Goal: Information Seeking & Learning: Learn about a topic

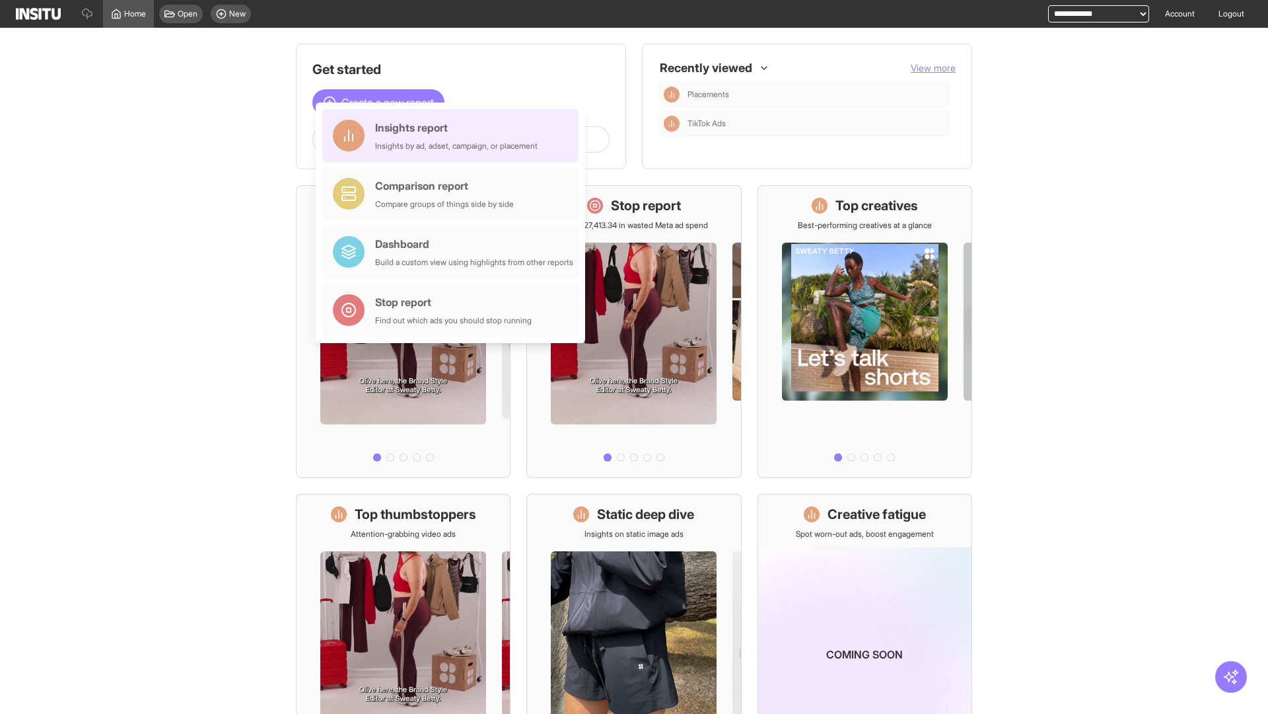
click at [454, 135] on div "Insights report Insights by ad, adset, campaign, or placement" at bounding box center [456, 136] width 163 height 32
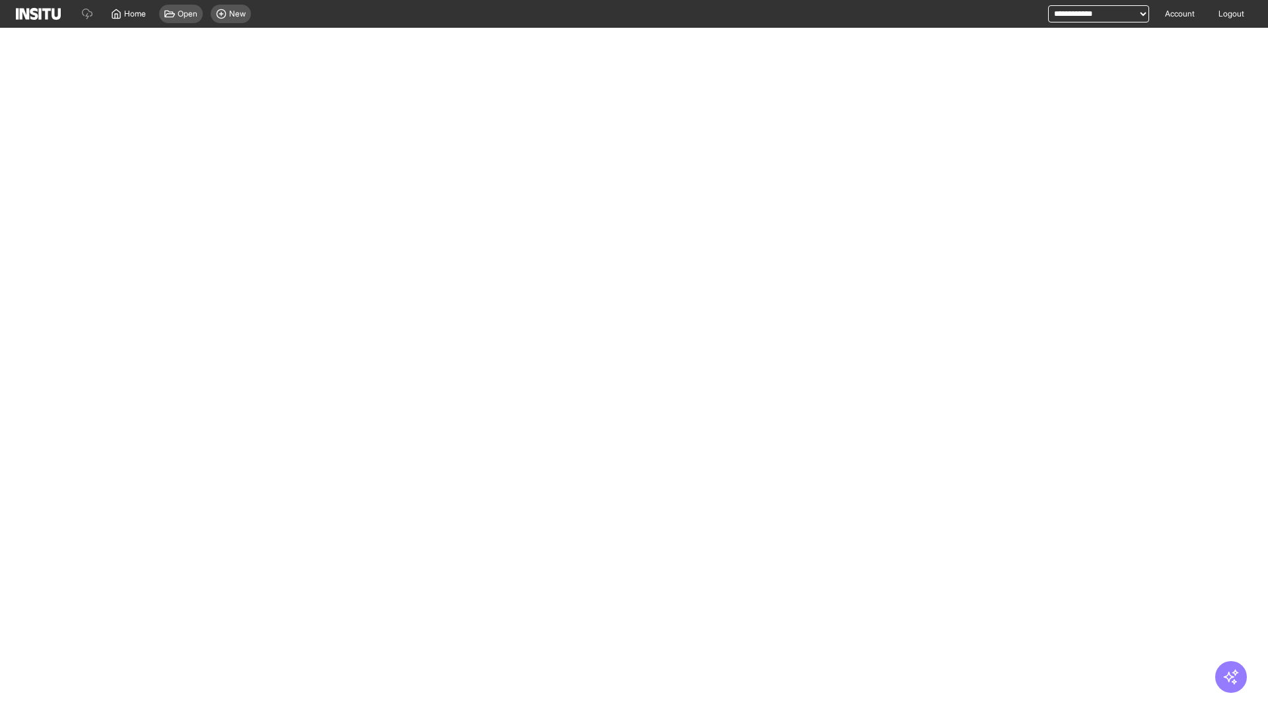
select select "**"
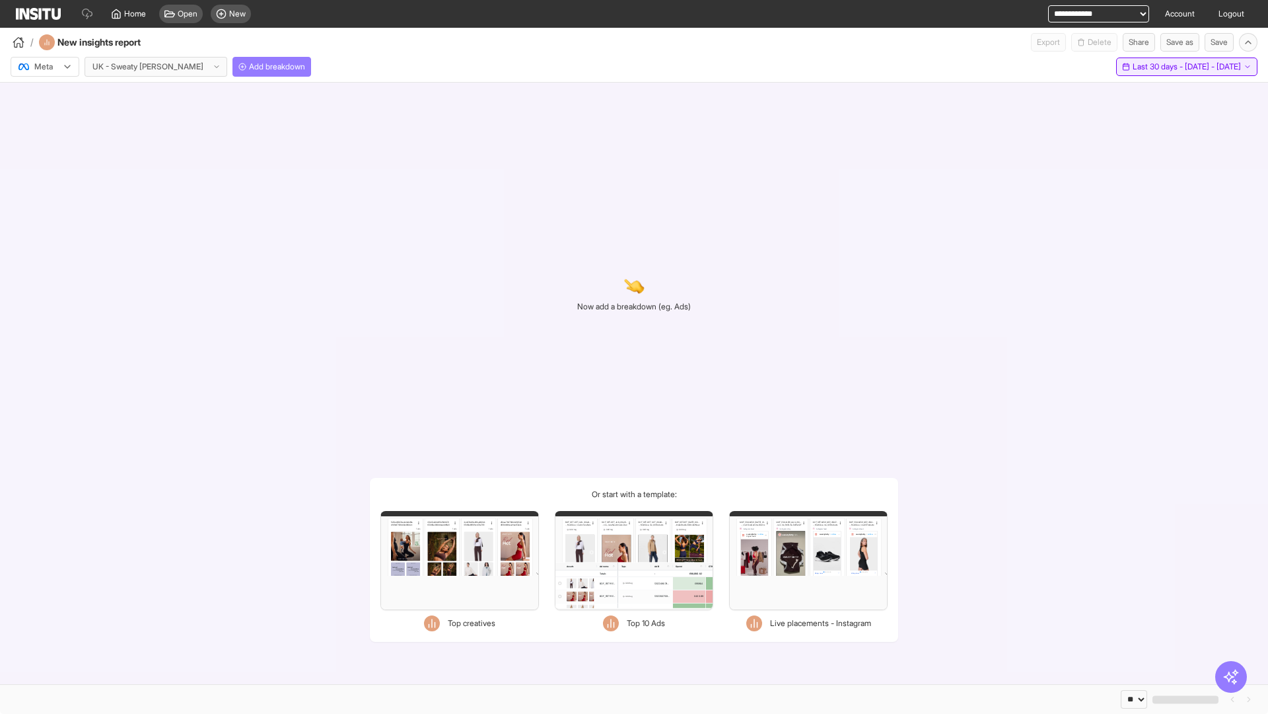
click at [1159, 67] on span "Last 30 days - [DATE] - [DATE]" at bounding box center [1187, 66] width 108 height 11
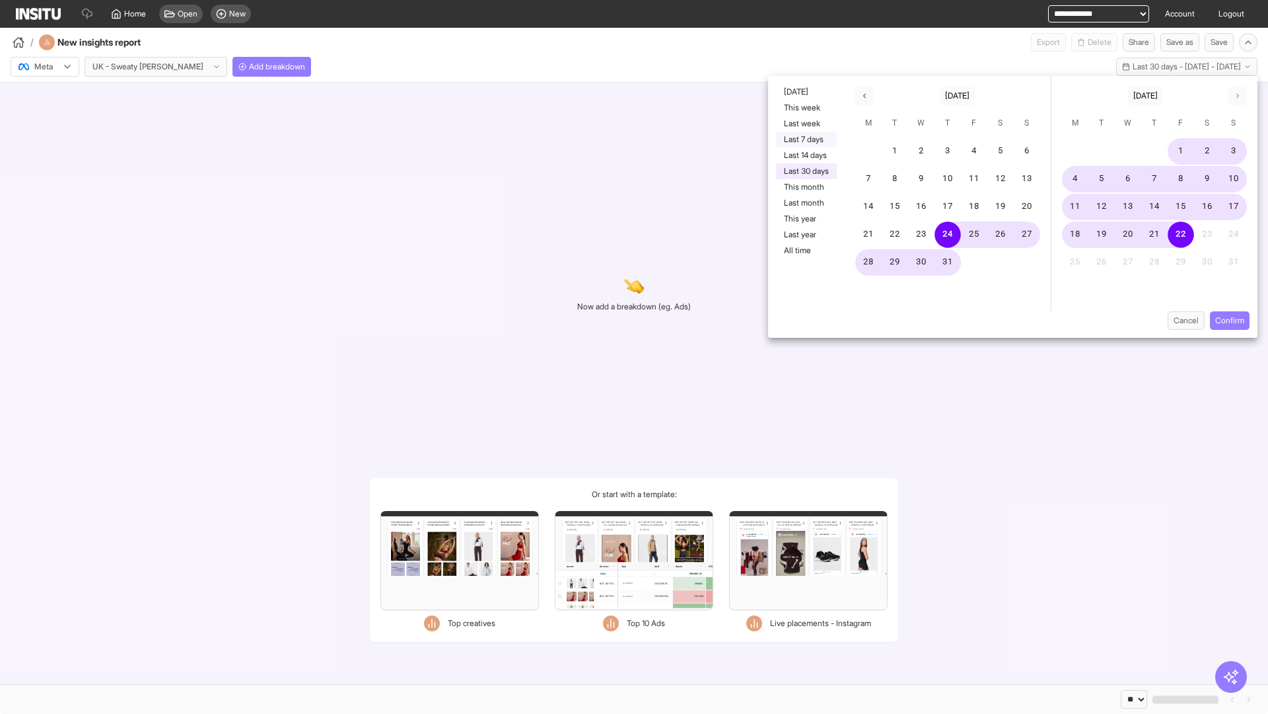
click at [805, 139] on button "Last 7 days" at bounding box center [806, 139] width 61 height 16
